Goal: Information Seeking & Learning: Learn about a topic

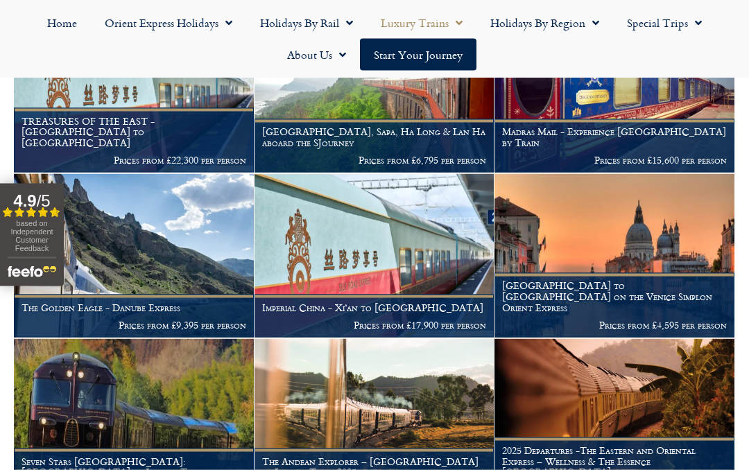
scroll to position [349, 0]
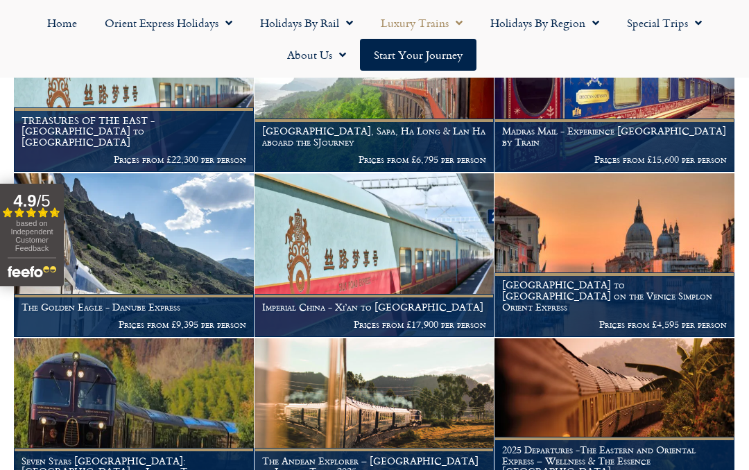
click at [596, 28] on span "Menu" at bounding box center [592, 22] width 14 height 25
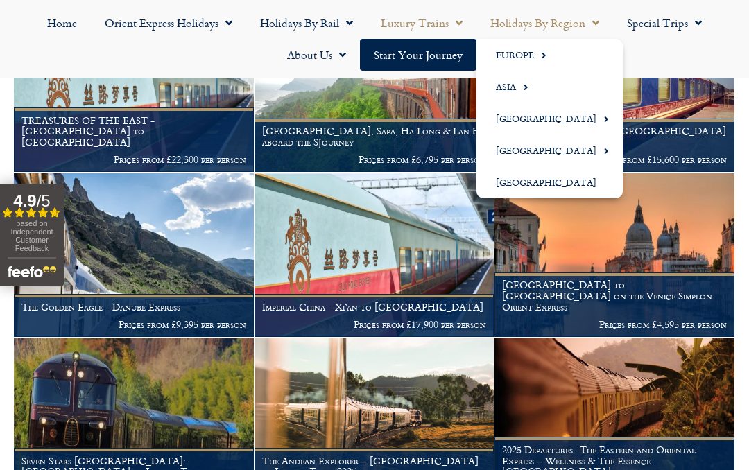
click at [524, 57] on link "Europe" at bounding box center [549, 55] width 146 height 32
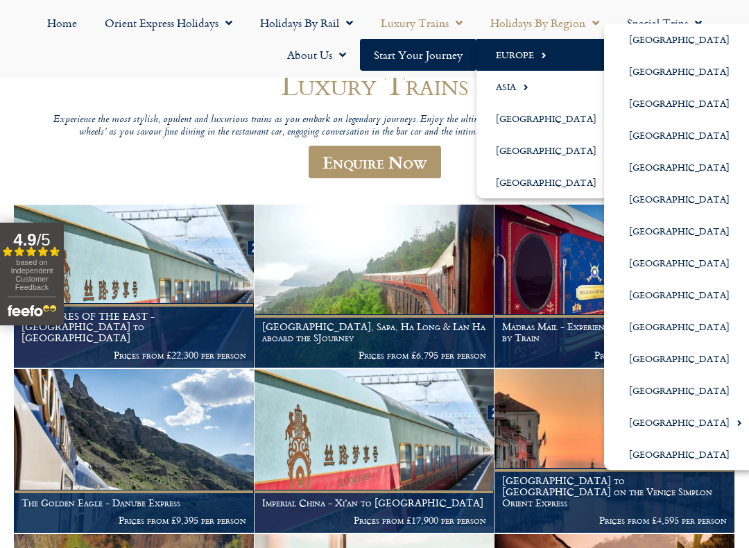
scroll to position [156, 0]
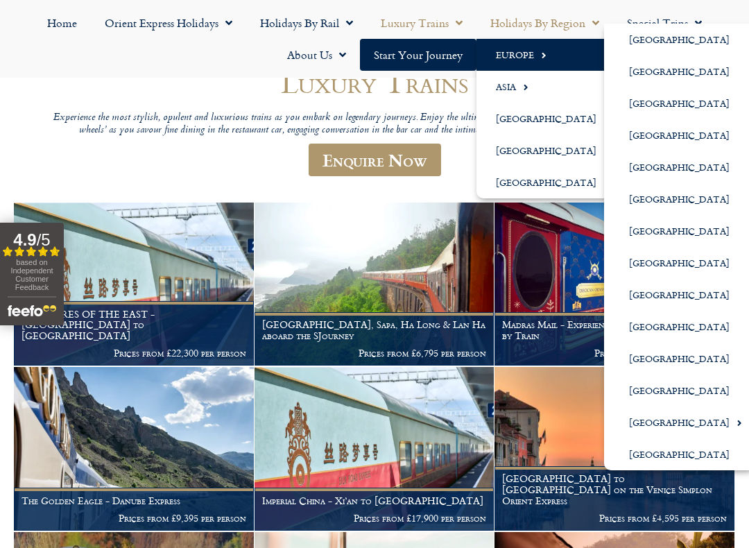
click at [675, 451] on link "[GEOGRAPHIC_DATA]" at bounding box center [680, 454] width 152 height 32
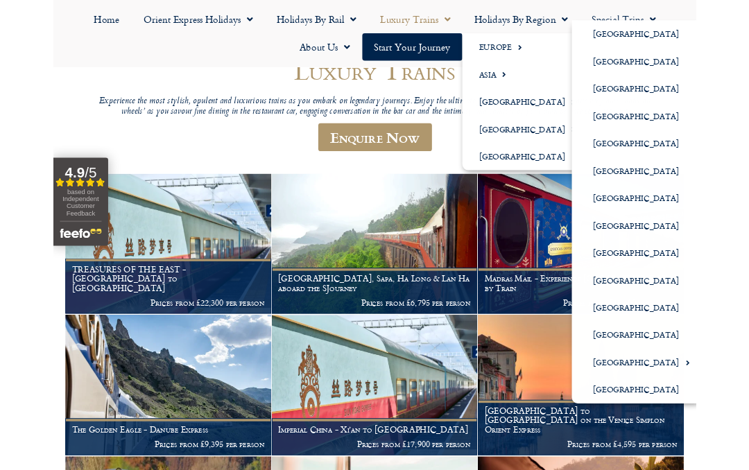
scroll to position [195, 0]
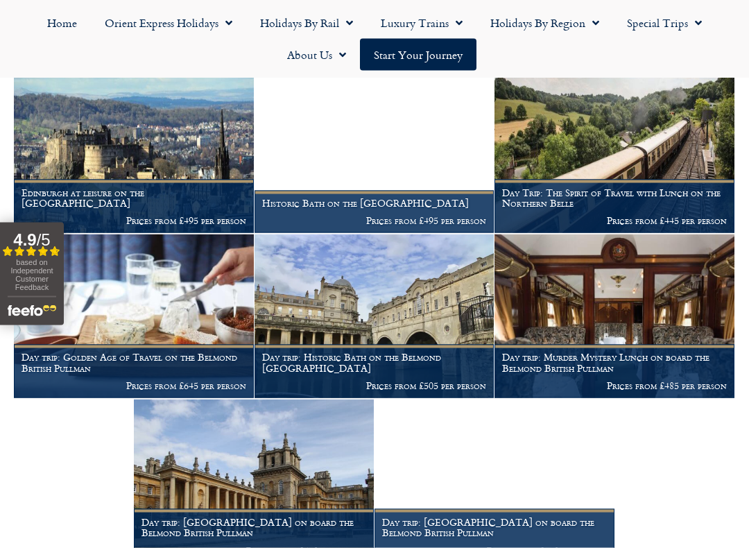
scroll to position [1444, 0]
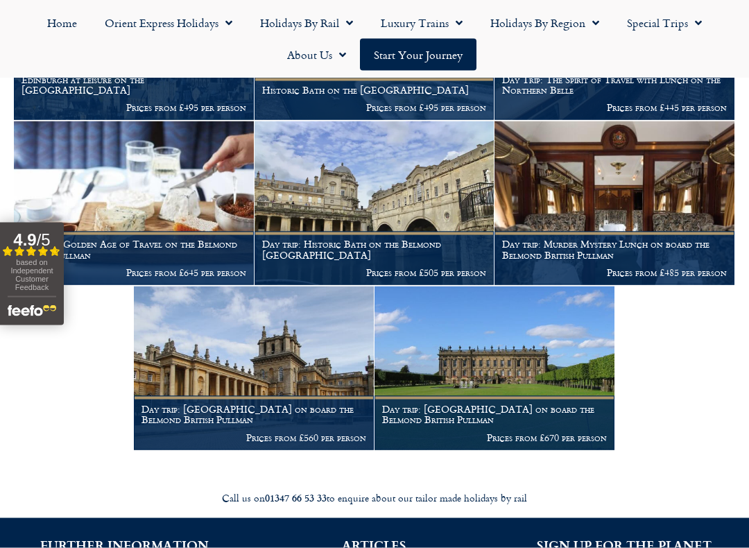
scroll to position [1555, 0]
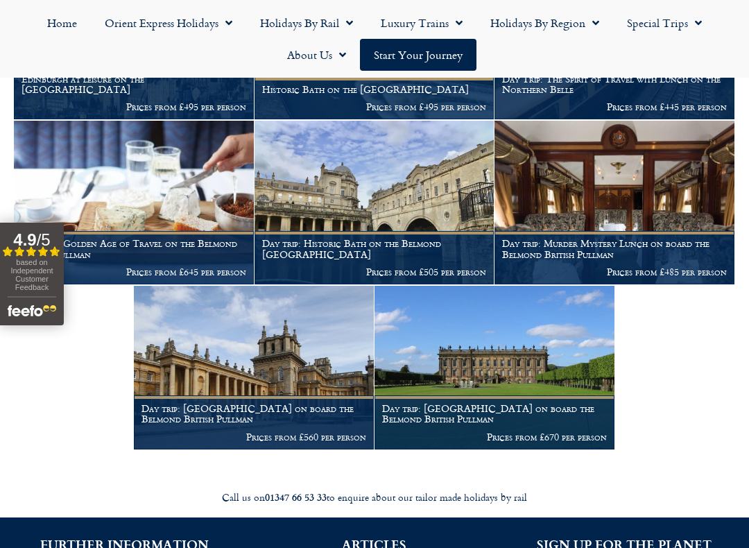
click at [289, 420] on figcaption "Day trip: Blenheim Palace on board the Belmond British Pullman Prices from £560…" at bounding box center [254, 421] width 240 height 53
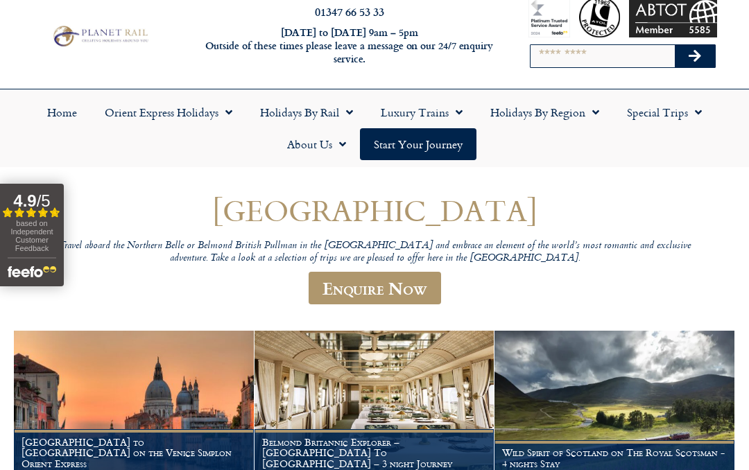
scroll to position [0, 0]
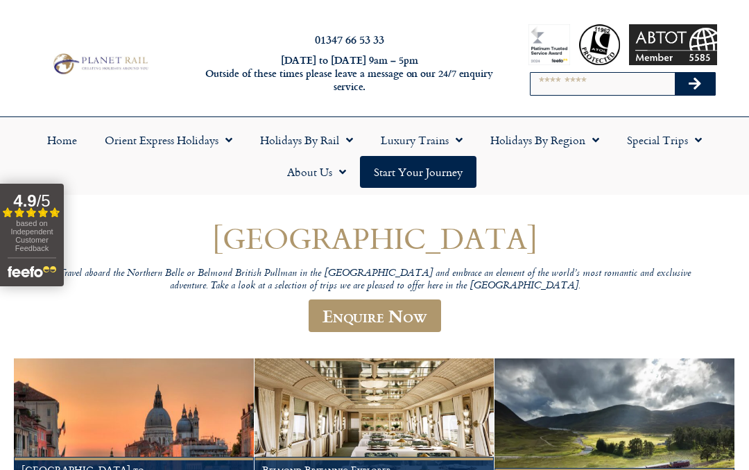
click at [697, 144] on span "Menu" at bounding box center [695, 140] width 14 height 25
click at [682, 227] on h1 "[GEOGRAPHIC_DATA]" at bounding box center [375, 238] width 666 height 33
click at [605, 144] on link "Holidays by Region" at bounding box center [544, 140] width 137 height 32
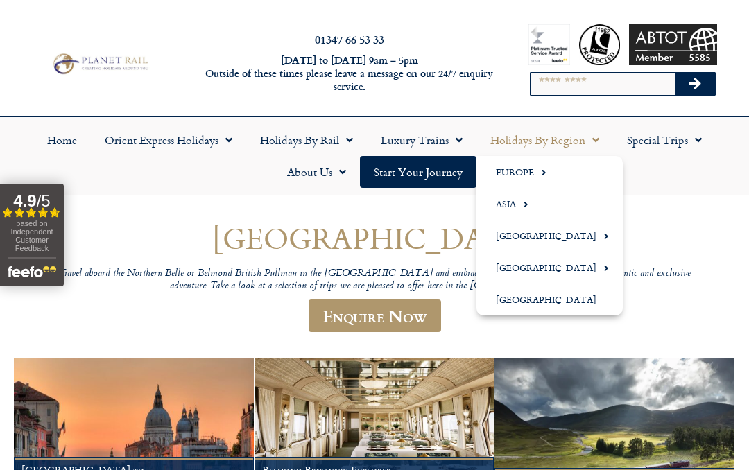
click at [544, 181] on span "Menu" at bounding box center [540, 172] width 12 height 23
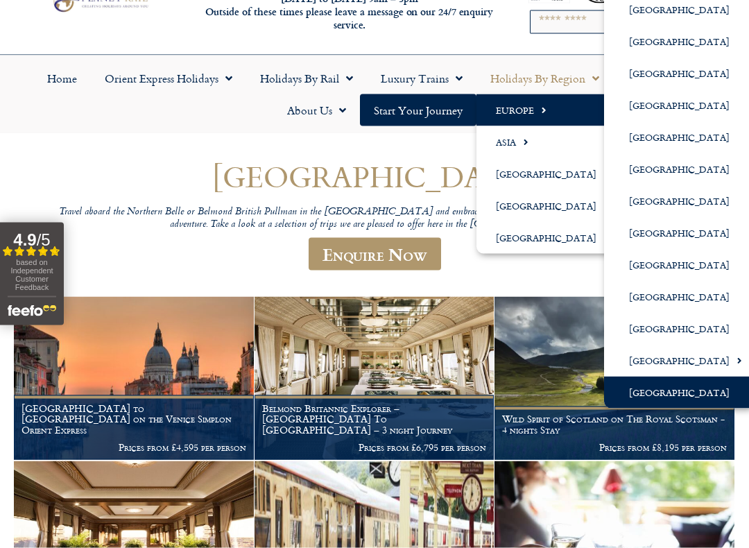
scroll to position [62, 0]
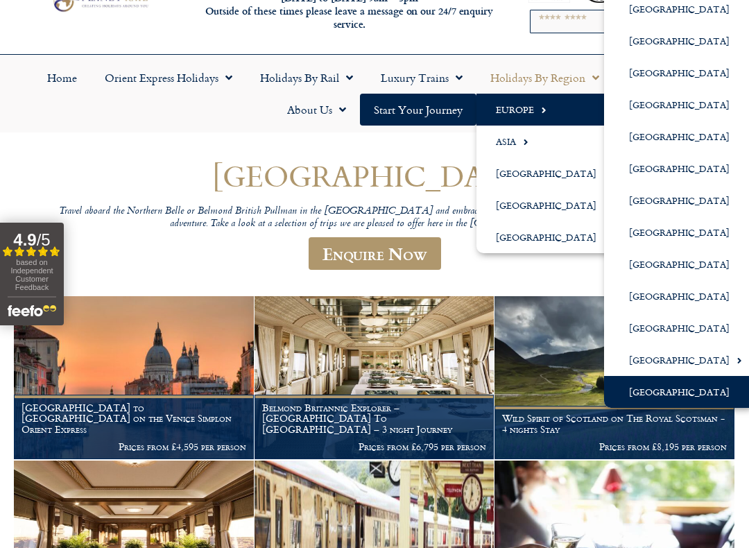
click at [551, 276] on header "United Kingdom Travel aboard the Northern Belle or Belmond British Pullman in t…" at bounding box center [375, 220] width 666 height 123
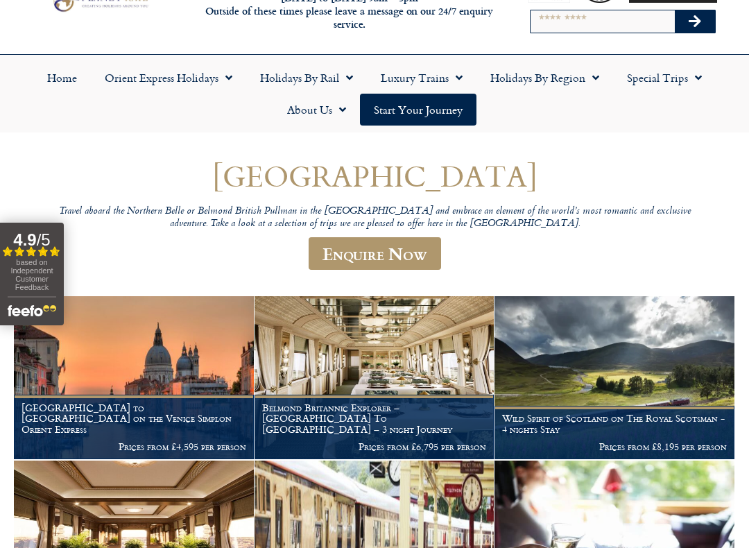
click at [632, 91] on link "Special Trips" at bounding box center [664, 78] width 103 height 32
click at [597, 80] on span "Menu" at bounding box center [592, 77] width 14 height 25
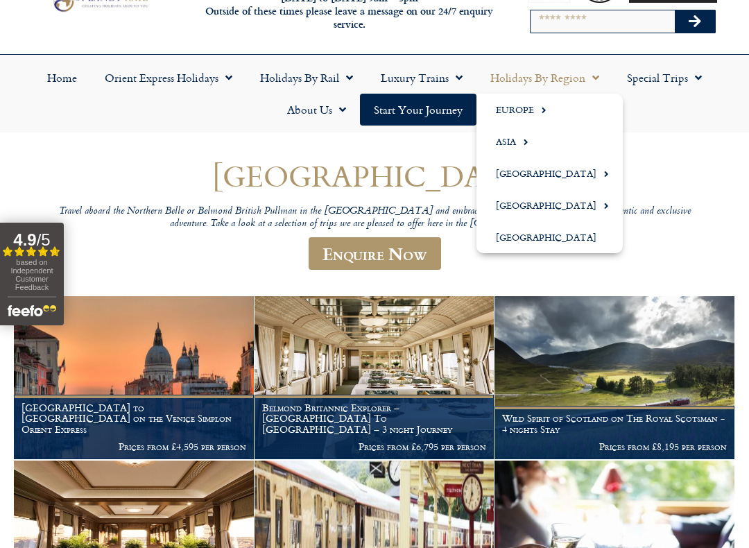
click at [546, 113] on link "Europe" at bounding box center [549, 110] width 146 height 32
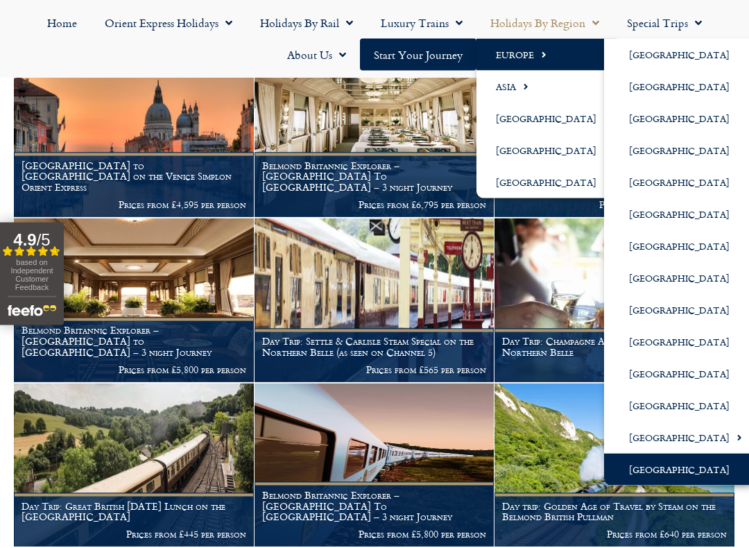
scroll to position [305, 0]
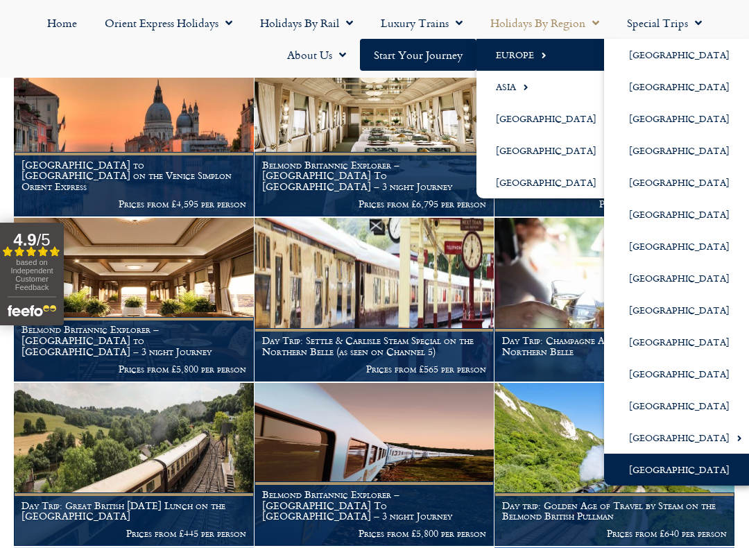
click at [656, 467] on link "[GEOGRAPHIC_DATA]" at bounding box center [680, 469] width 152 height 32
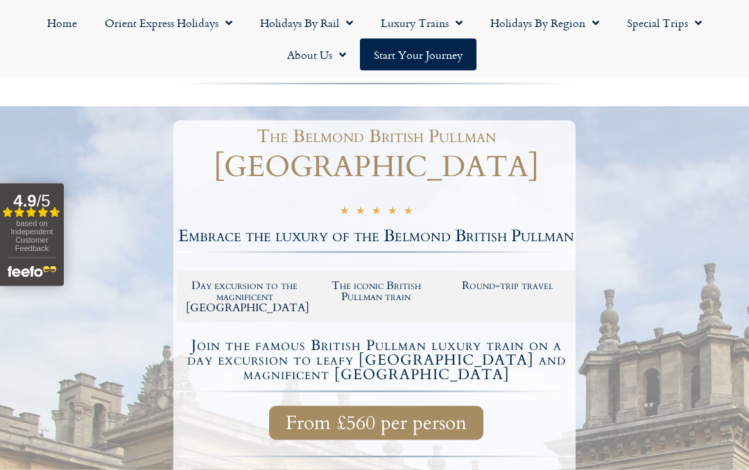
scroll to position [108, 0]
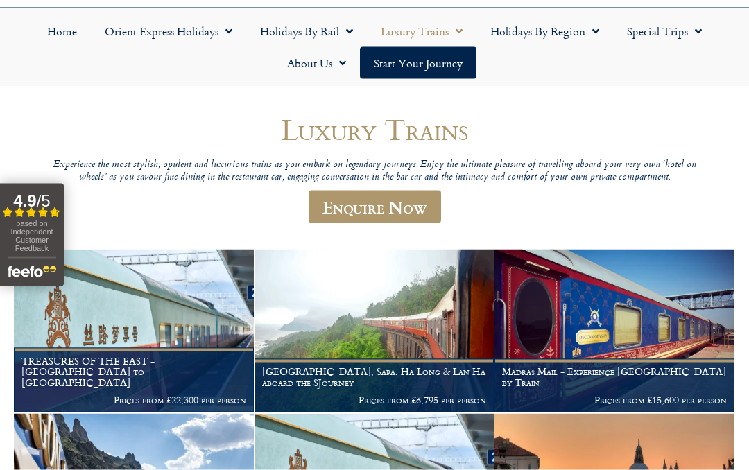
scroll to position [110, 0]
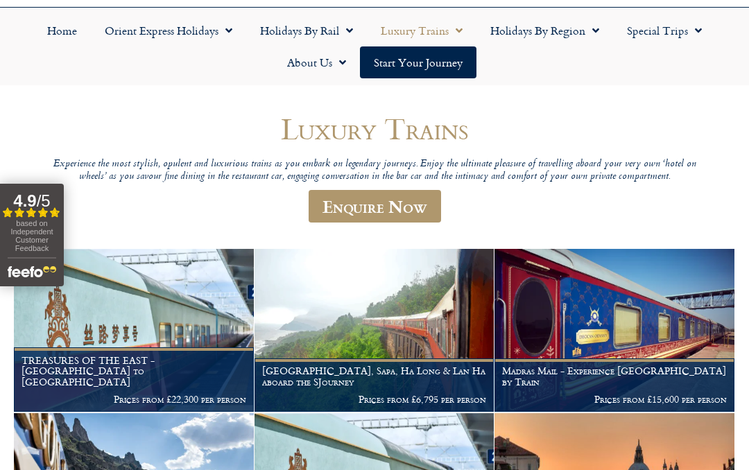
click at [448, 26] on link "Luxury Trains" at bounding box center [422, 31] width 110 height 32
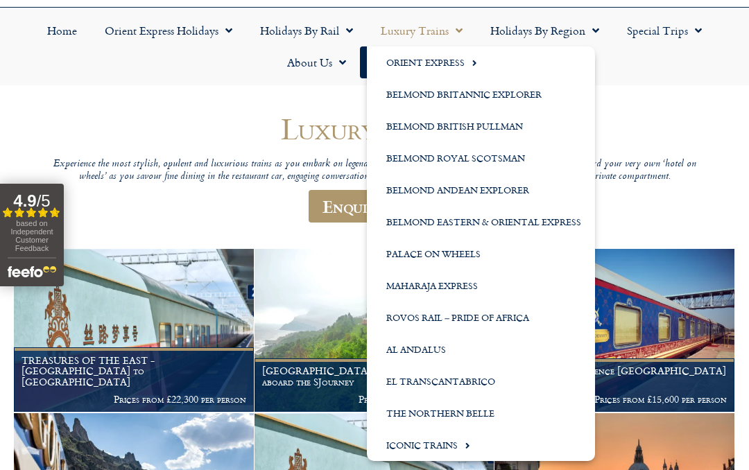
click at [406, 123] on link "Belmond British Pullman" at bounding box center [481, 126] width 228 height 32
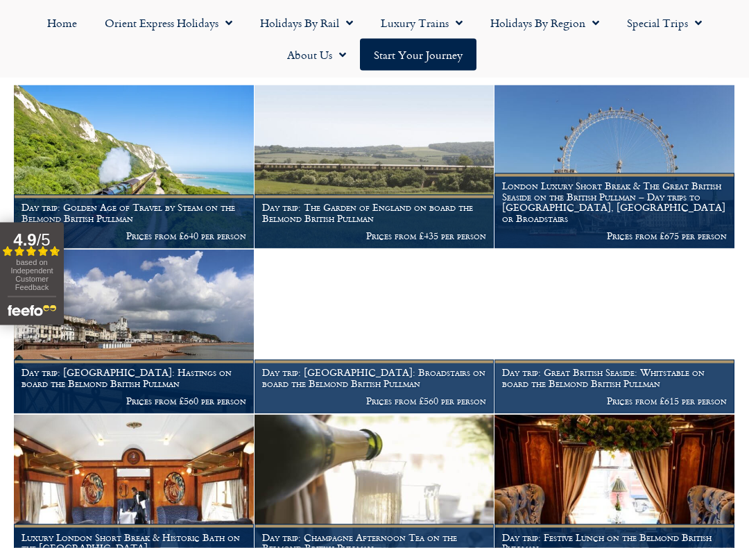
scroll to position [311, 0]
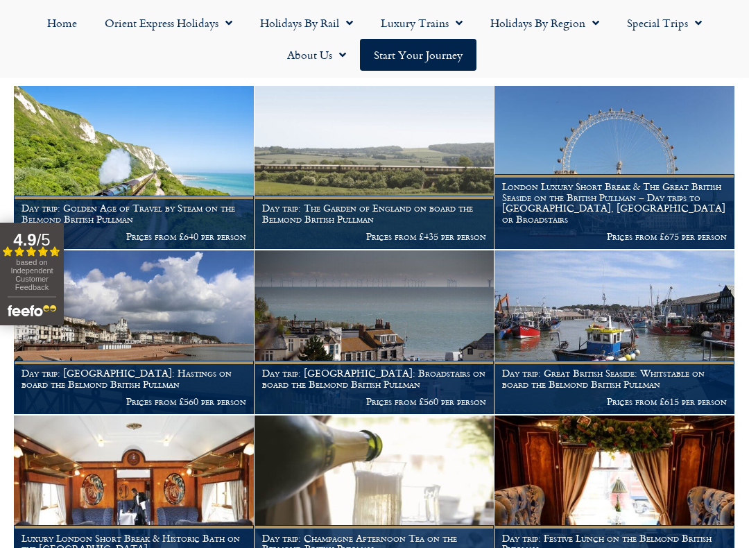
click at [564, 203] on h1 "London Luxury Short Break & The Great British Seaside on the British Pullman – …" at bounding box center [614, 203] width 225 height 44
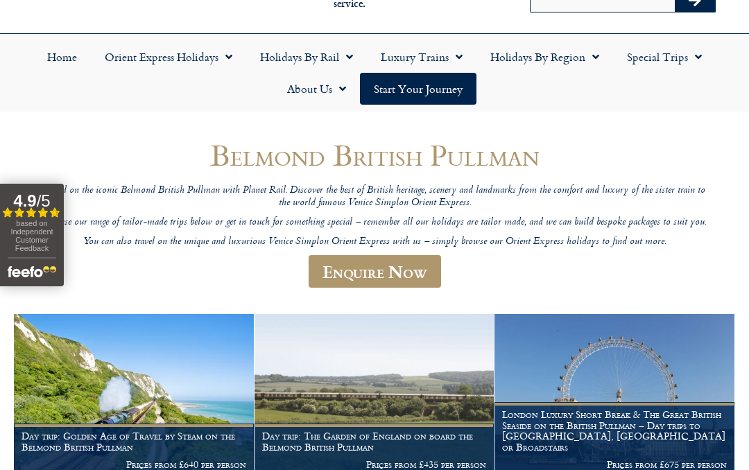
scroll to position [78, 0]
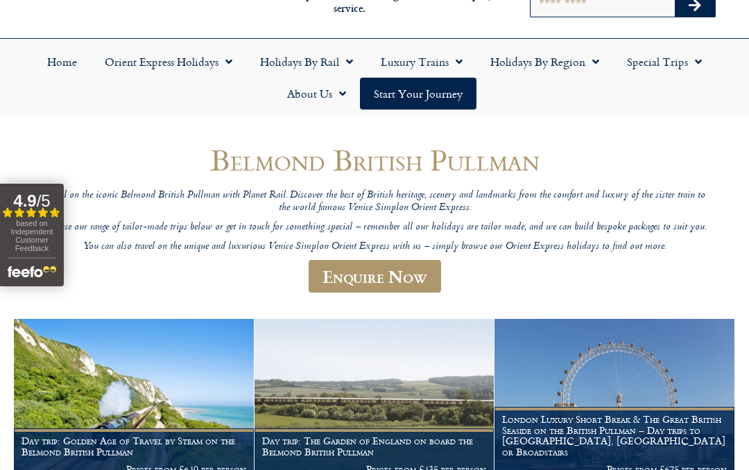
click at [693, 61] on span "Menu" at bounding box center [695, 61] width 14 height 25
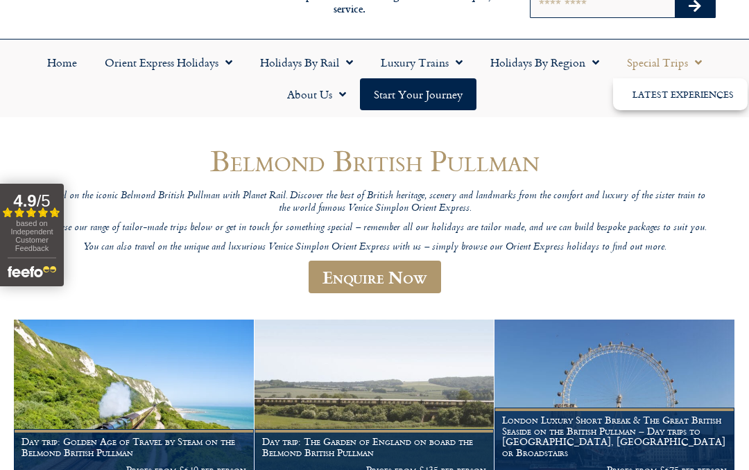
click at [587, 63] on span "Menu" at bounding box center [592, 62] width 14 height 25
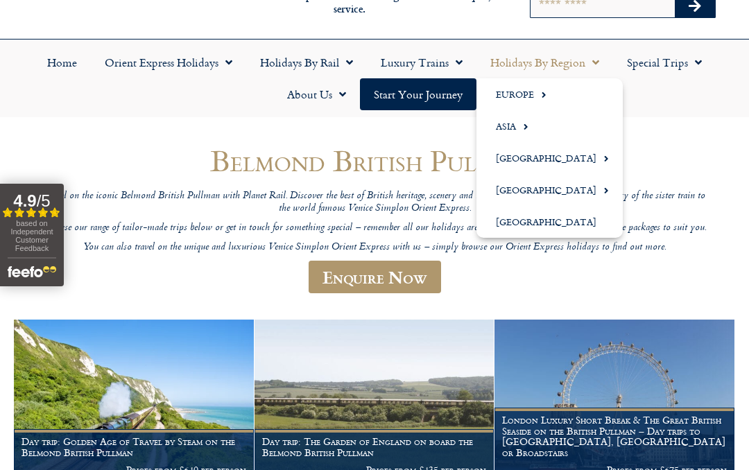
click at [507, 96] on link "Europe" at bounding box center [549, 94] width 146 height 32
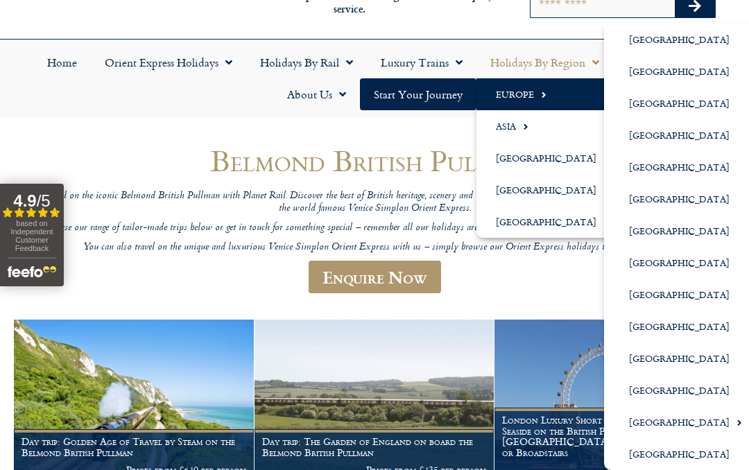
click at [637, 363] on link "[GEOGRAPHIC_DATA]" at bounding box center [680, 359] width 152 height 32
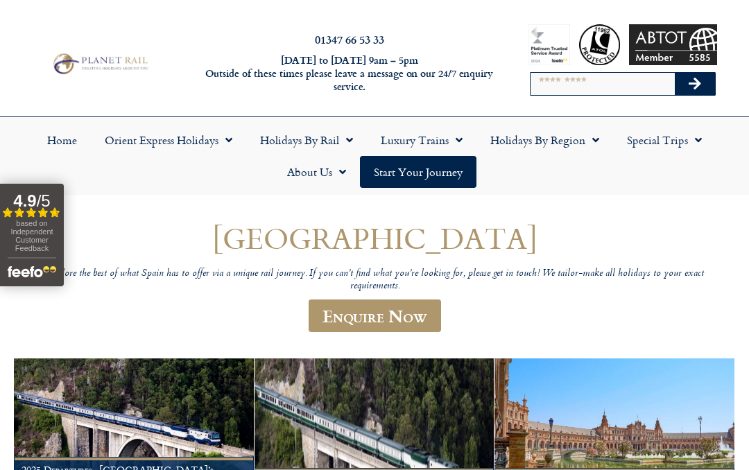
click at [347, 140] on span "Menu" at bounding box center [346, 140] width 14 height 25
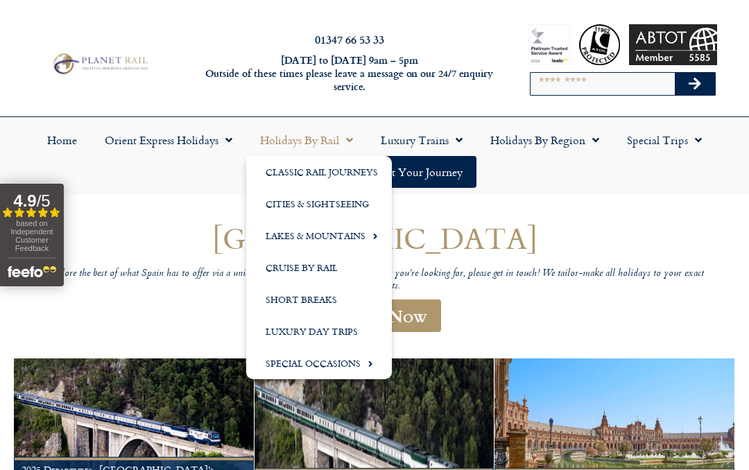
click at [287, 366] on link "Special Occasions" at bounding box center [319, 363] width 146 height 32
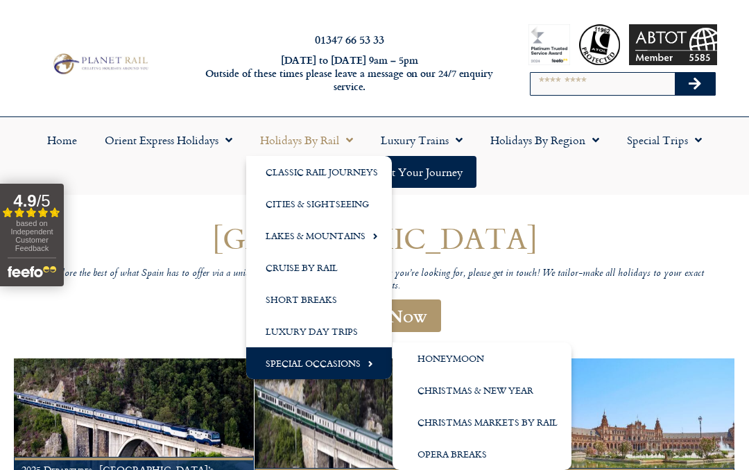
click at [433, 356] on link "Honeymoon" at bounding box center [481, 359] width 179 height 32
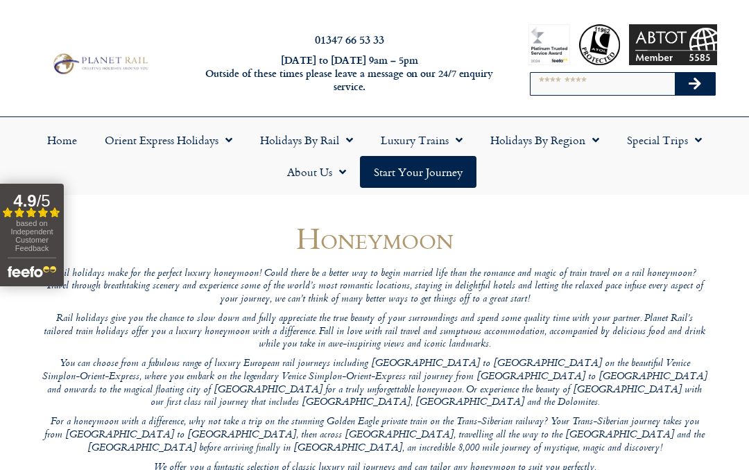
click at [685, 139] on link "Special Trips" at bounding box center [664, 140] width 103 height 32
click at [457, 138] on span "Menu" at bounding box center [456, 140] width 14 height 25
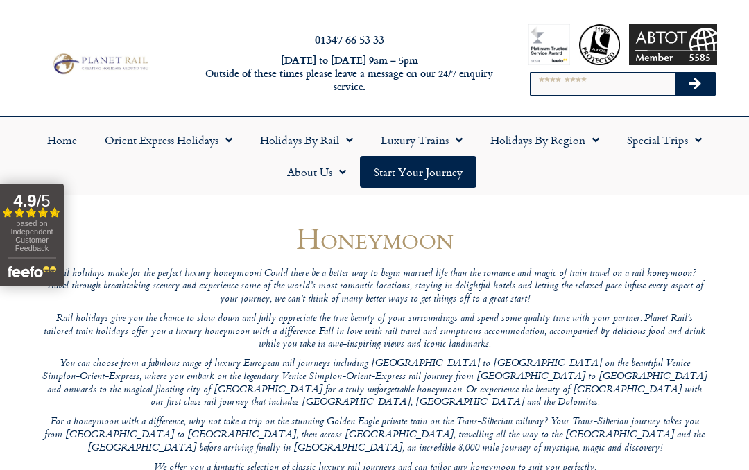
click at [450, 141] on span "Menu" at bounding box center [456, 140] width 14 height 25
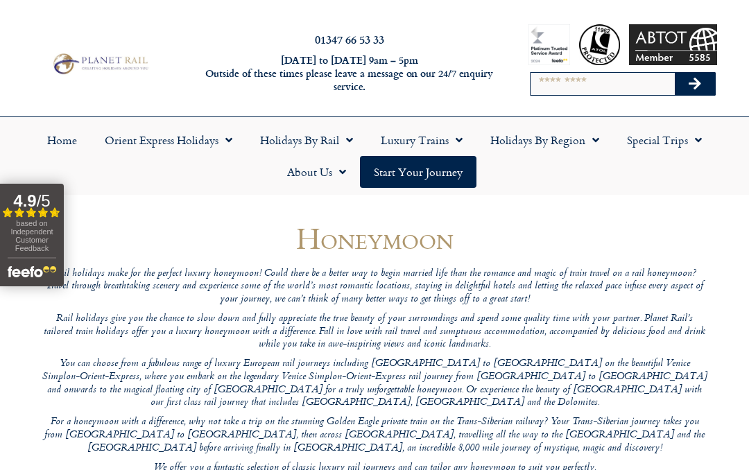
click at [340, 144] on span "Menu" at bounding box center [346, 140] width 14 height 25
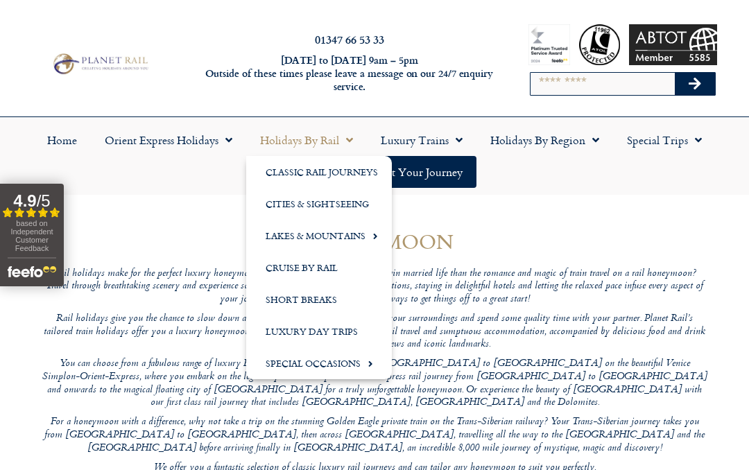
click at [288, 307] on link "Short Breaks" at bounding box center [319, 300] width 146 height 32
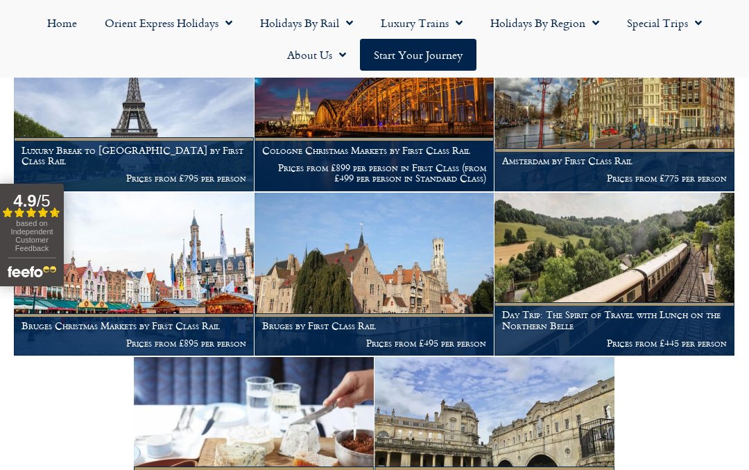
scroll to position [2003, 0]
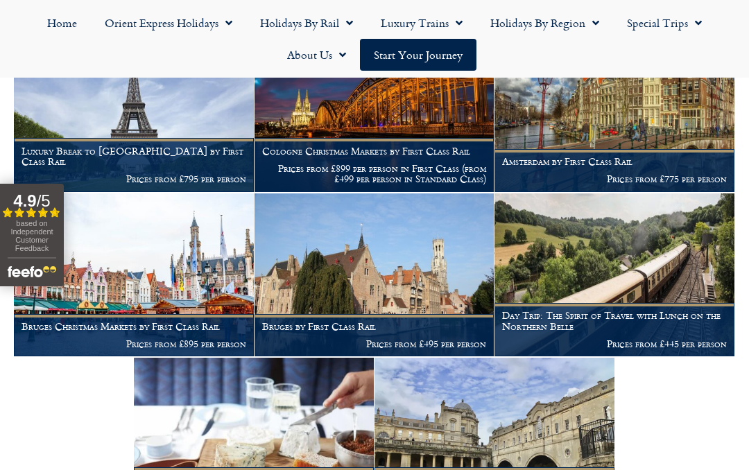
click at [629, 310] on h1 "Day Trip: The Spirit of Travel with Lunch on the Northern Belle" at bounding box center [614, 321] width 225 height 22
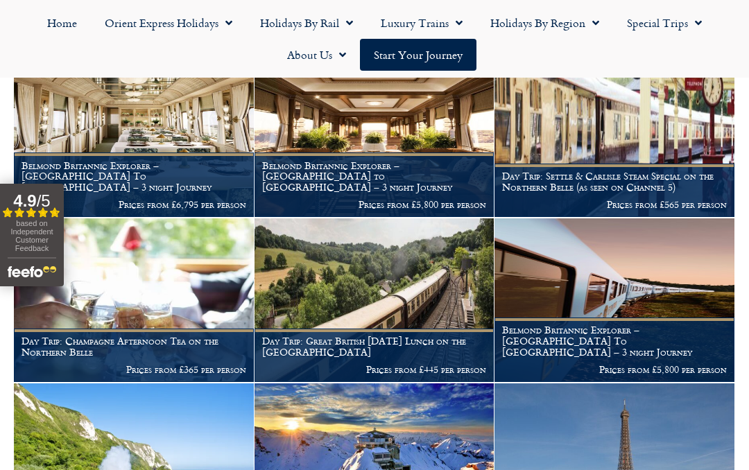
scroll to position [494, 0]
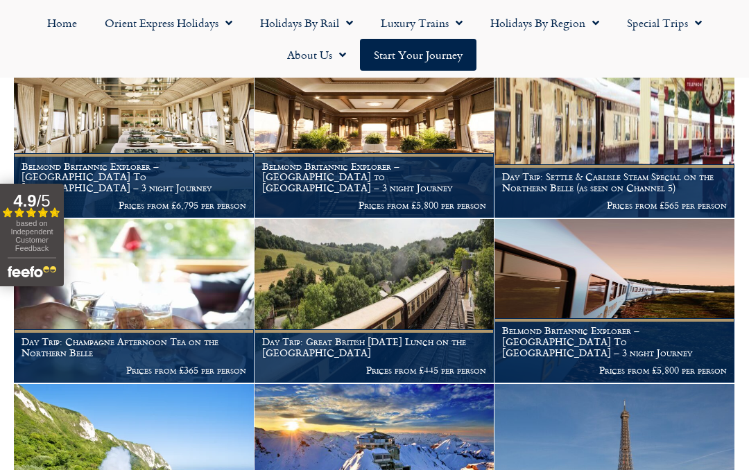
click at [463, 23] on link "Luxury Trains" at bounding box center [422, 23] width 110 height 32
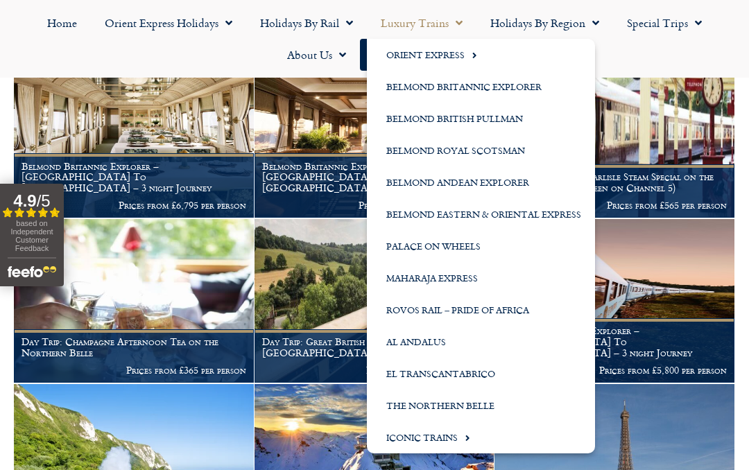
click at [521, 114] on link "Belmond British Pullman" at bounding box center [481, 119] width 228 height 32
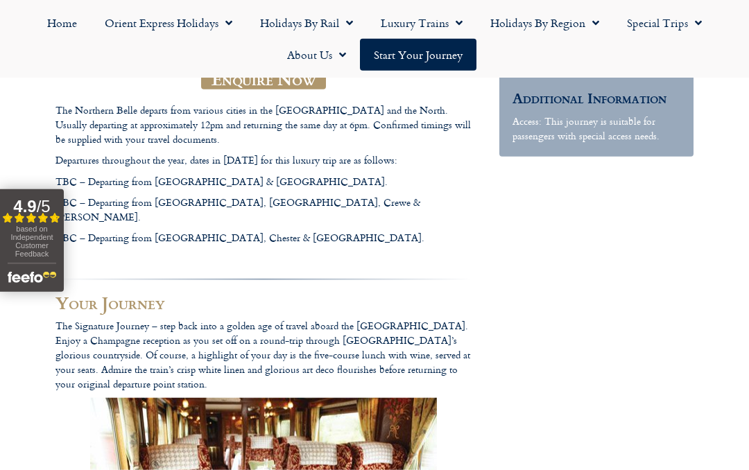
scroll to position [382, 0]
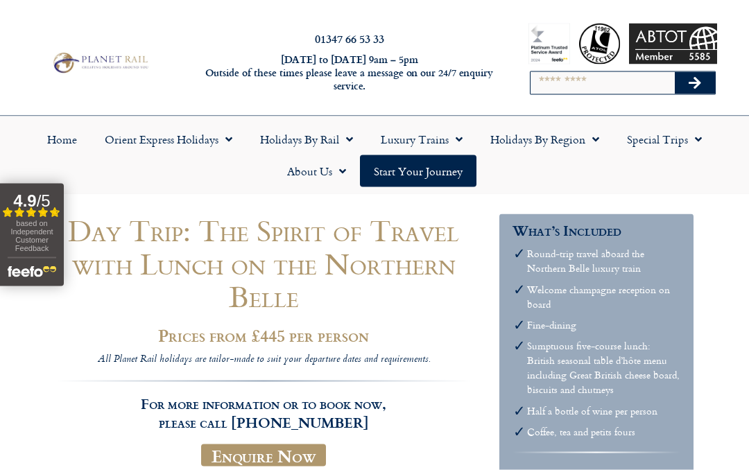
scroll to position [0, 0]
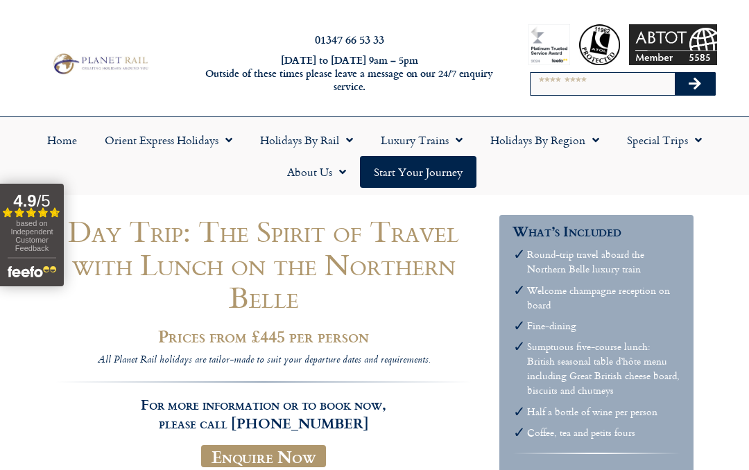
click at [348, 135] on span "Menu" at bounding box center [346, 140] width 14 height 25
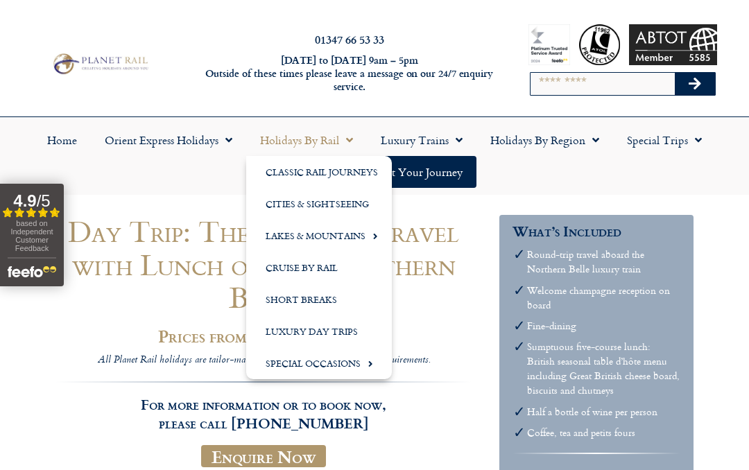
click at [443, 297] on h1 "Day Trip: The Spirit of Travel with Lunch on the Northern Belle" at bounding box center [263, 264] width 416 height 98
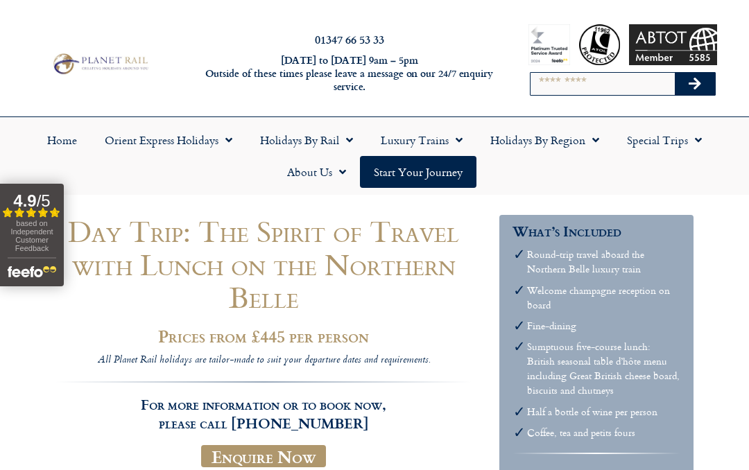
click at [462, 136] on span "Menu" at bounding box center [456, 140] width 14 height 25
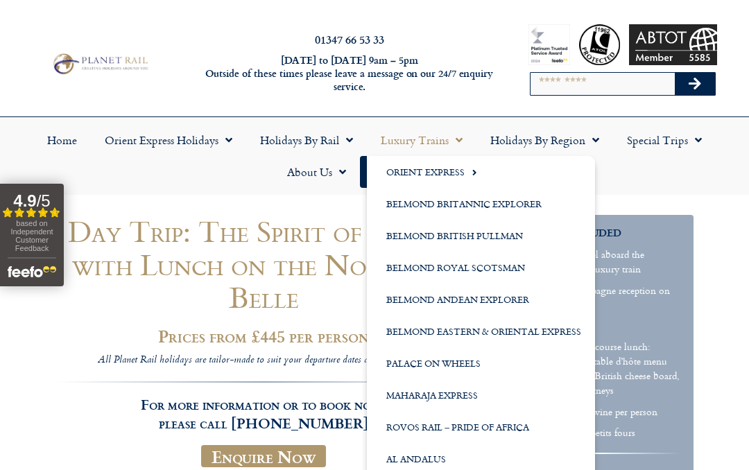
click at [354, 207] on div "Day Trip: The Spirit of Travel with Lunch on the Northern Belle Prices from £44…" at bounding box center [375, 205] width 666 height 19
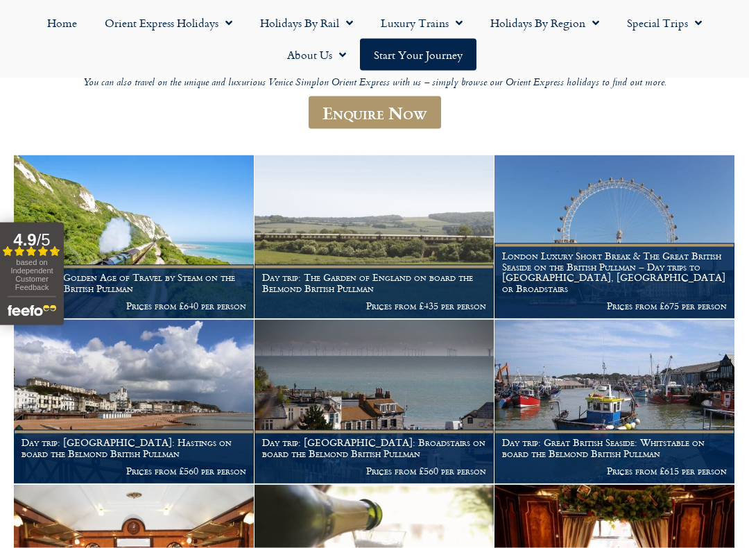
scroll to position [243, 0]
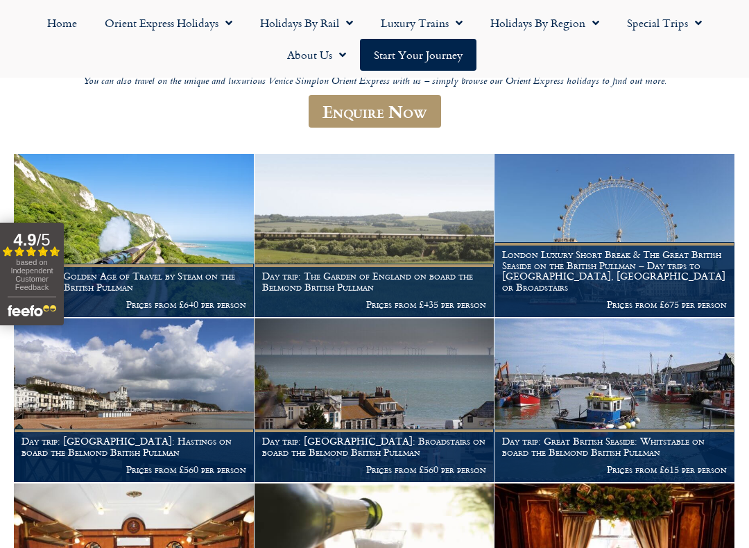
click at [648, 264] on h1 "London Luxury Short Break & The Great British Seaside on the British Pullman – …" at bounding box center [614, 271] width 225 height 44
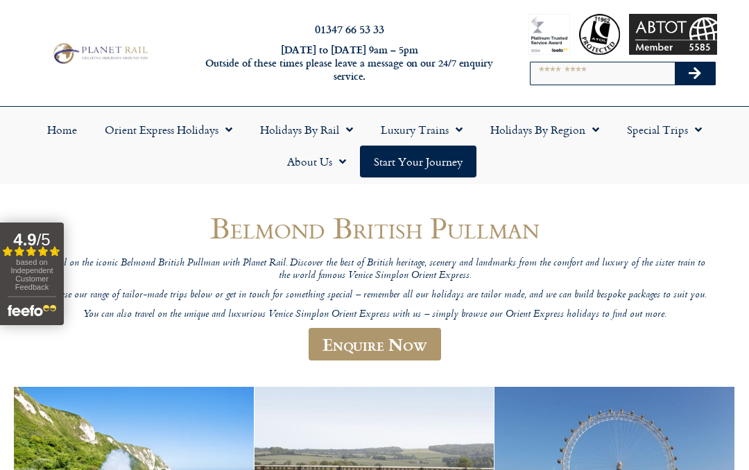
scroll to position [10, 0]
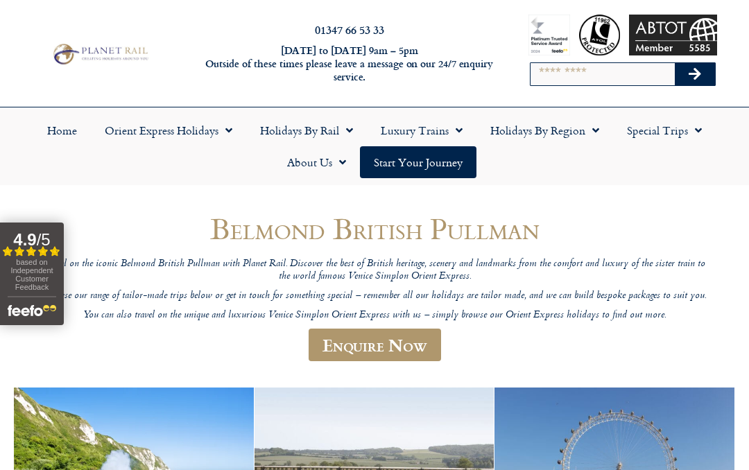
click at [349, 161] on link "About Us" at bounding box center [316, 162] width 87 height 32
click at [230, 132] on span "Menu" at bounding box center [225, 130] width 14 height 25
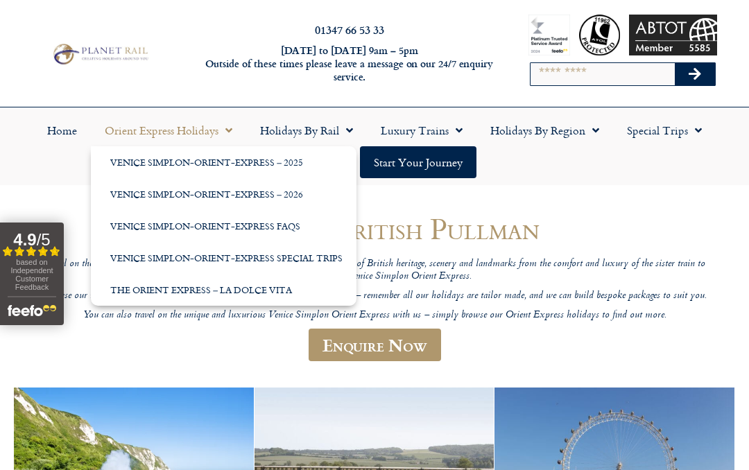
click at [221, 364] on header "Belmond British Pullman Travel on the iconic Belmond British Pullman with Plane…" at bounding box center [375, 293] width 666 height 162
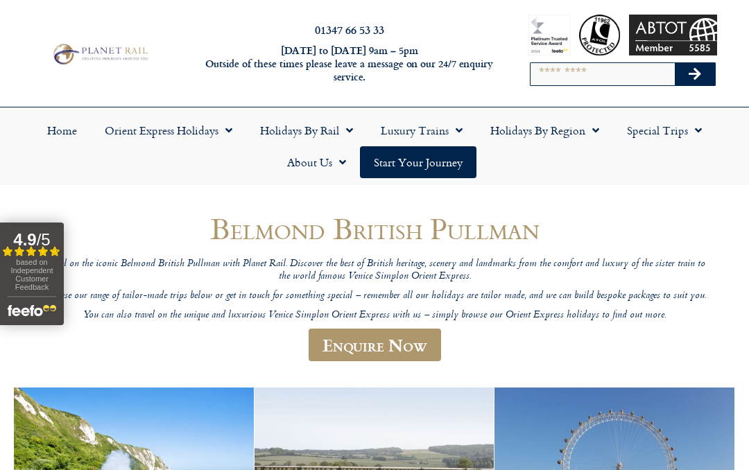
click at [67, 136] on link "Home" at bounding box center [62, 130] width 58 height 32
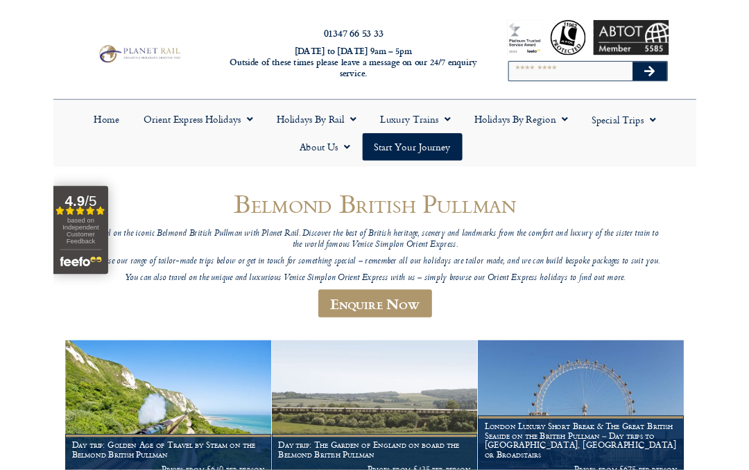
scroll to position [0, 0]
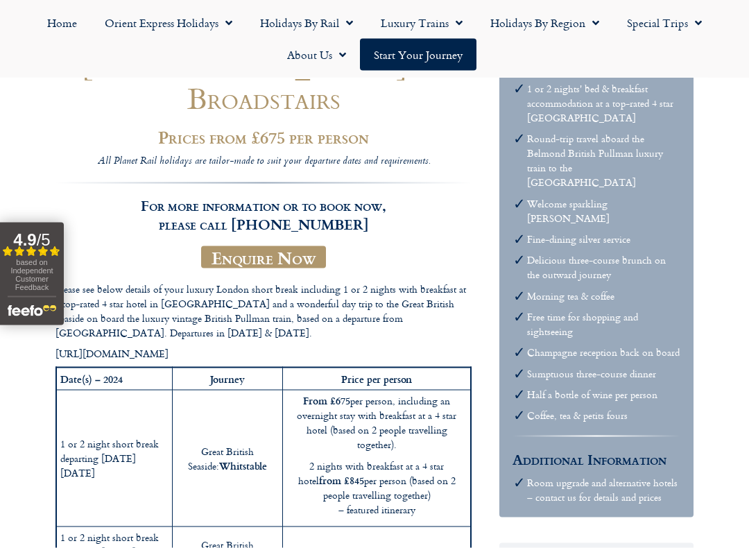
scroll to position [311, 0]
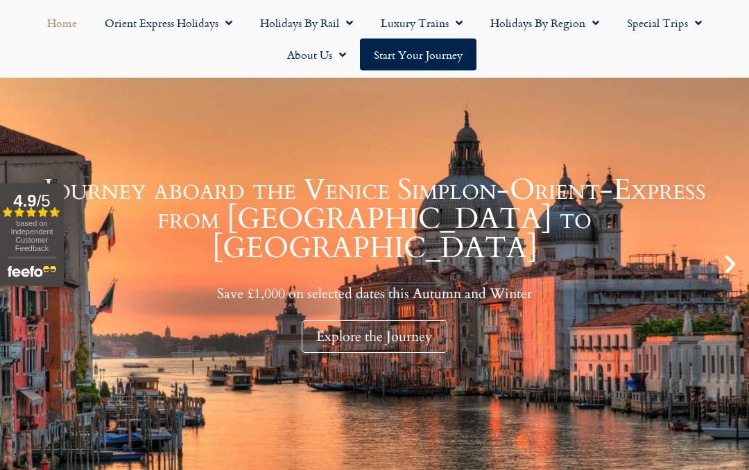
scroll to position [157, 0]
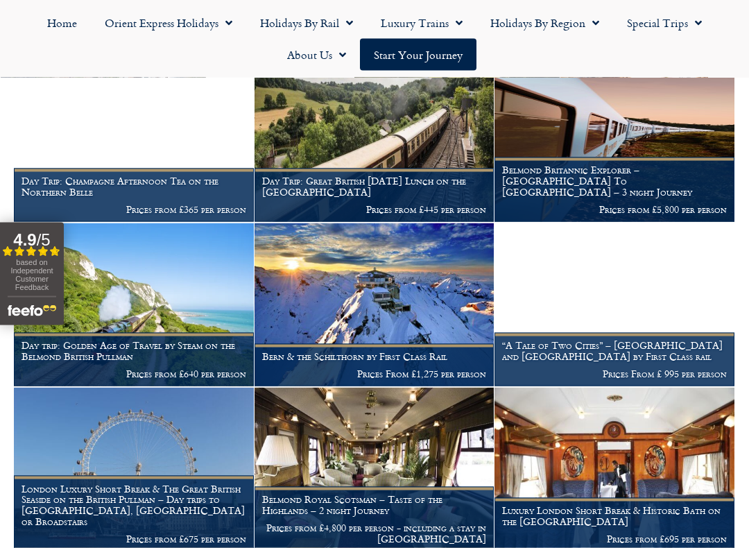
scroll to position [657, 0]
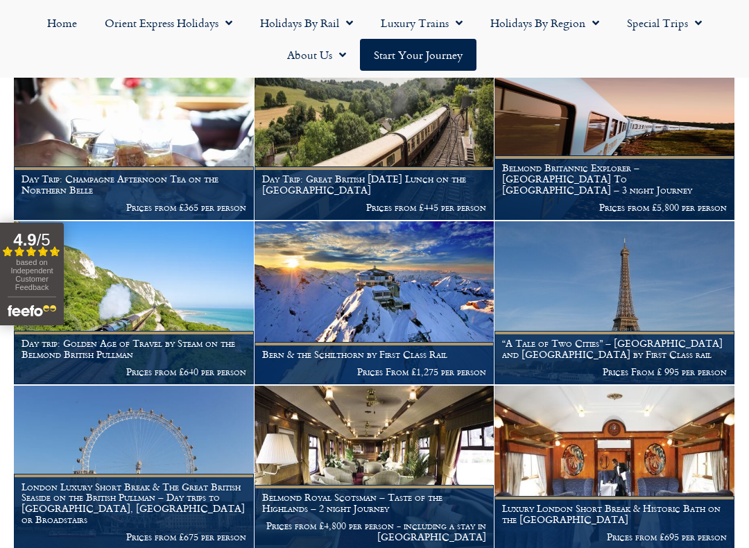
click at [425, 173] on h1 "Day Trip: Great British [DATE] Lunch on the [GEOGRAPHIC_DATA]" at bounding box center [374, 184] width 225 height 22
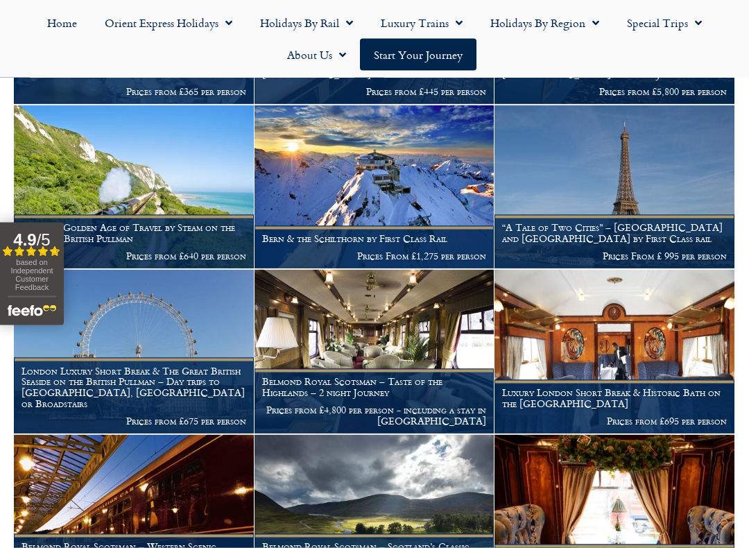
scroll to position [774, 0]
click at [218, 365] on h1 "London Luxury Short Break & The Great British Seaside on the British Pullman – …" at bounding box center [133, 387] width 225 height 44
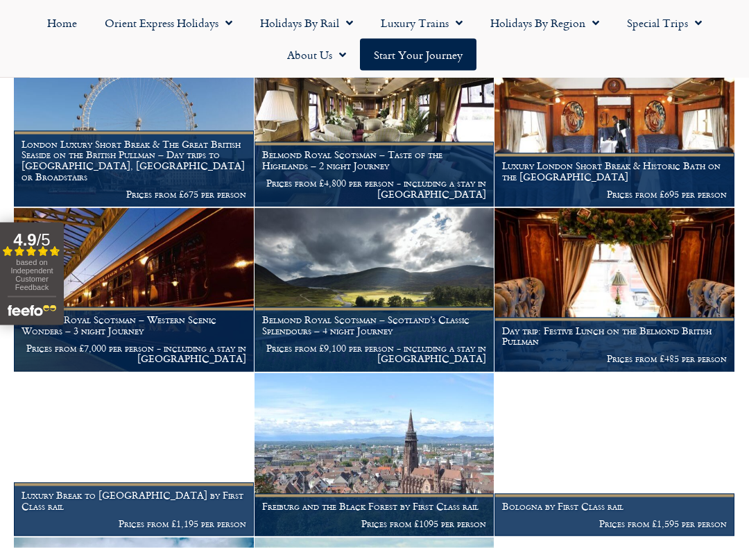
scroll to position [1001, 0]
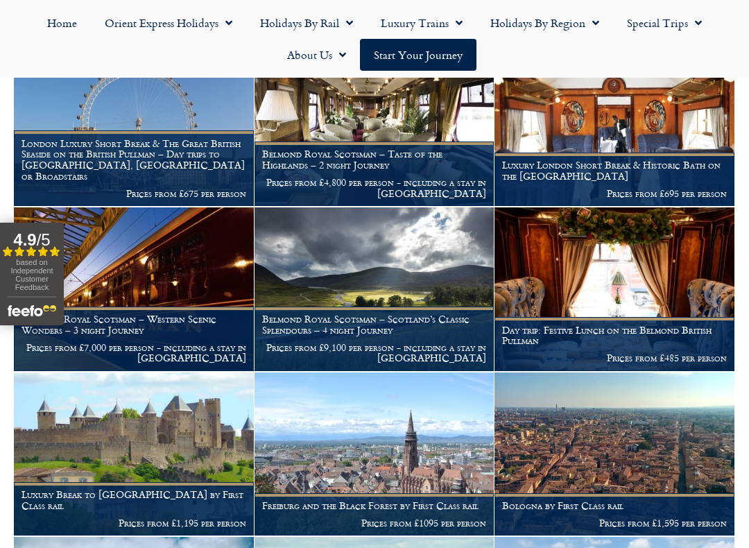
click at [648, 274] on img at bounding box center [614, 289] width 240 height 164
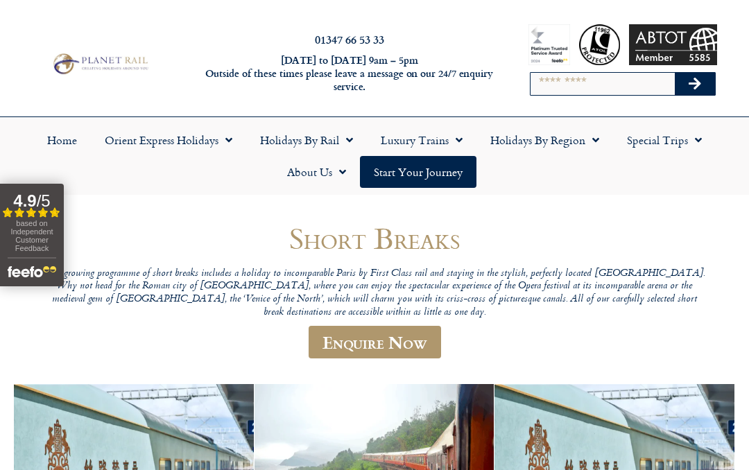
scroll to position [1039, 0]
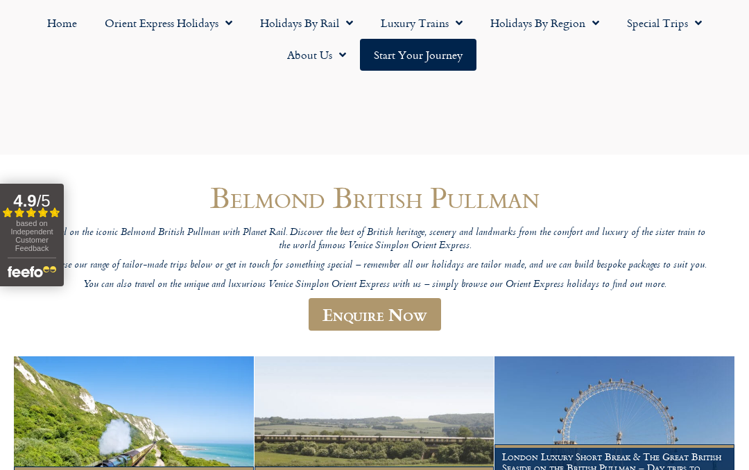
scroll to position [78, 0]
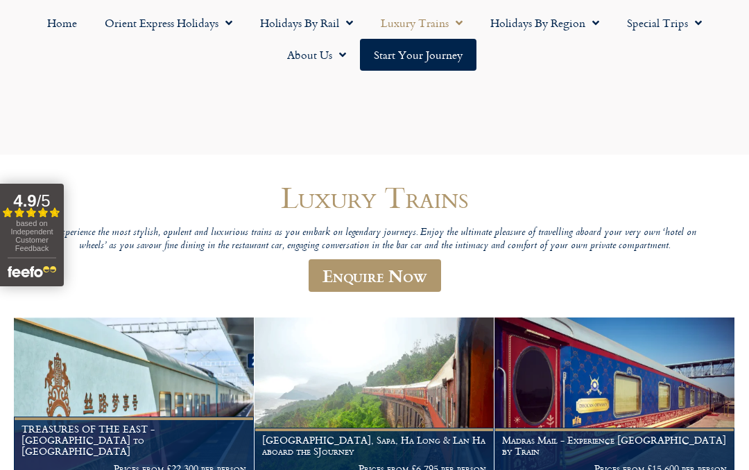
scroll to position [110, 0]
